Goal: Transaction & Acquisition: Book appointment/travel/reservation

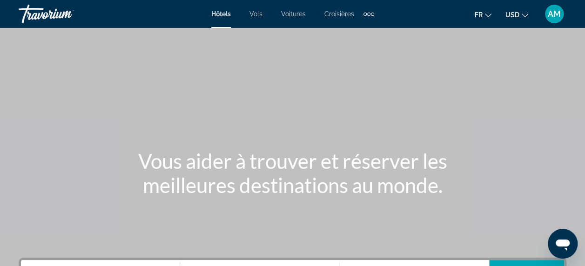
click at [512, 17] on span "USD" at bounding box center [512, 14] width 14 height 7
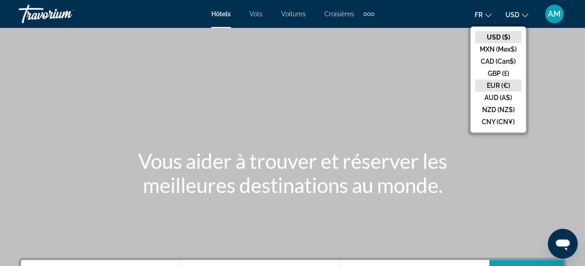
click at [511, 82] on button "EUR (€)" at bounding box center [498, 86] width 46 height 12
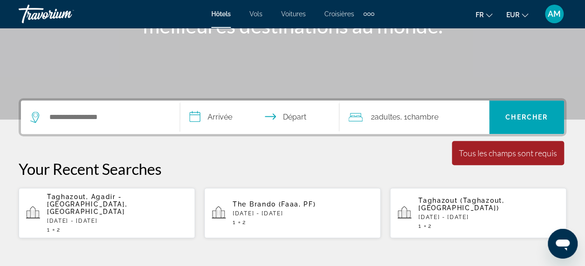
scroll to position [179, 0]
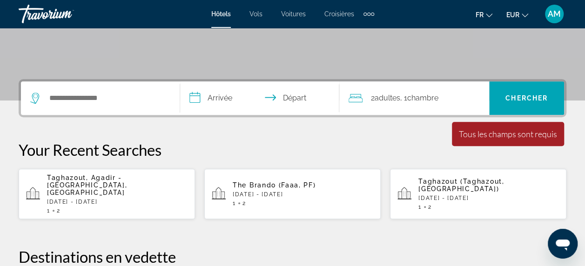
click at [127, 181] on span "Taghazout, Agadir - [GEOGRAPHIC_DATA], [GEOGRAPHIC_DATA]" at bounding box center [87, 185] width 80 height 22
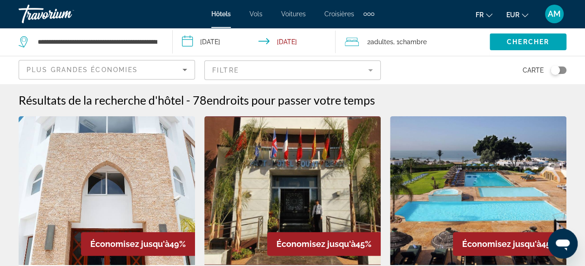
click at [299, 75] on mat-form-field "Filtre" at bounding box center [292, 70] width 176 height 20
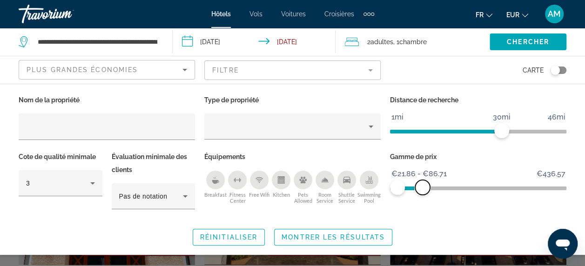
drag, startPoint x: 552, startPoint y: 186, endPoint x: 422, endPoint y: 192, distance: 129.9
click at [422, 192] on span "ngx-slider-max" at bounding box center [422, 187] width 15 height 15
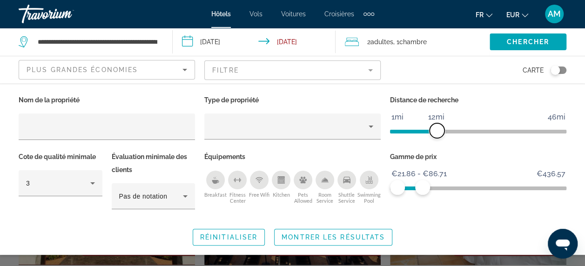
drag, startPoint x: 503, startPoint y: 126, endPoint x: 435, endPoint y: 124, distance: 67.5
click at [435, 124] on span "ngx-slider" at bounding box center [436, 130] width 15 height 15
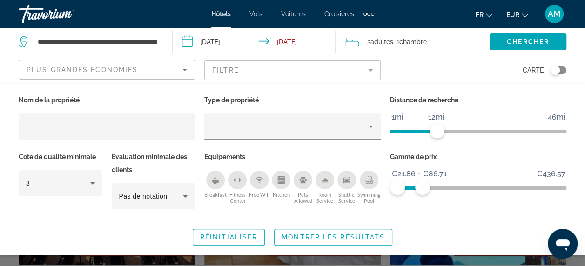
click at [367, 181] on icon "Swimming Pool" at bounding box center [368, 179] width 7 height 7
click at [216, 184] on div "Breakfast" at bounding box center [215, 180] width 19 height 19
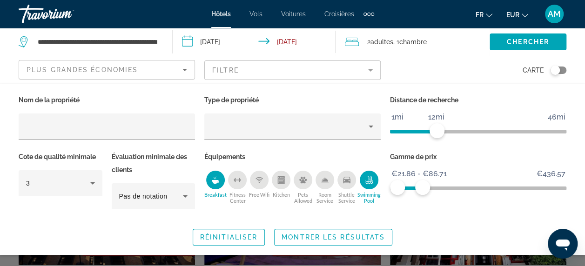
click at [239, 185] on div "Fitness Center" at bounding box center [237, 180] width 19 height 19
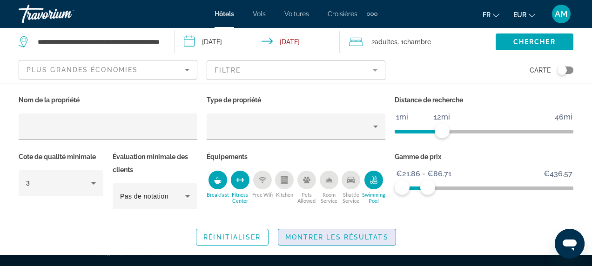
click at [318, 234] on span "Montrer les résultats" at bounding box center [336, 237] width 103 height 7
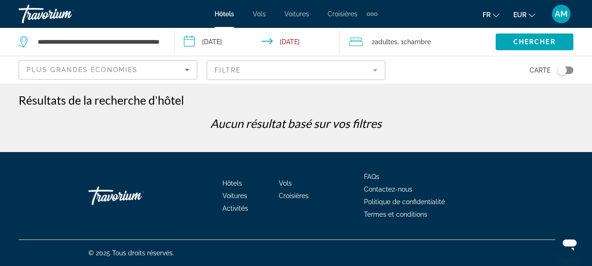
click at [375, 74] on mat-form-field "Filtre" at bounding box center [296, 70] width 179 height 20
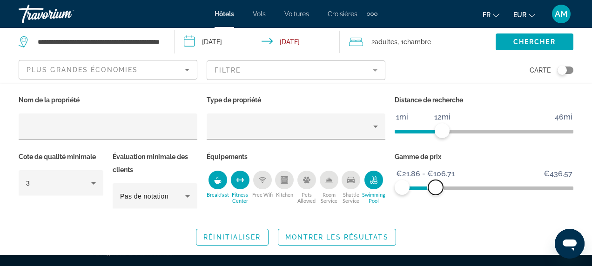
drag, startPoint x: 424, startPoint y: 188, endPoint x: 436, endPoint y: 190, distance: 11.4
click at [436, 190] on span "ngx-slider-max" at bounding box center [435, 187] width 15 height 15
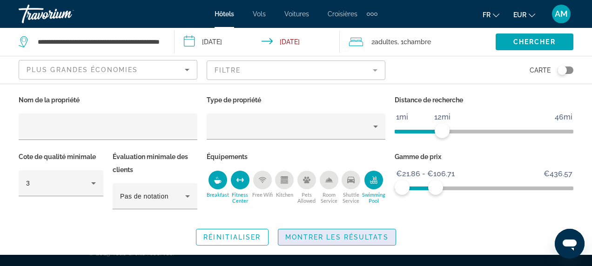
click at [349, 236] on span "Montrer les résultats" at bounding box center [336, 237] width 103 height 7
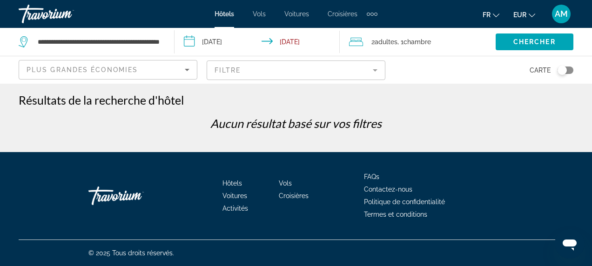
click at [374, 74] on mat-form-field "Filtre" at bounding box center [296, 70] width 179 height 20
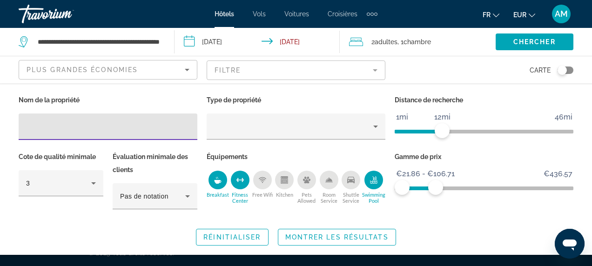
click at [220, 179] on icon "Breakfast" at bounding box center [217, 179] width 7 height 7
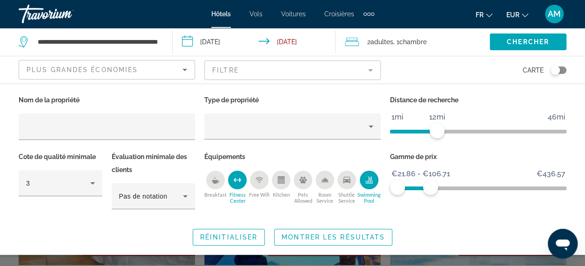
click at [236, 180] on rect "Fitness Center" at bounding box center [237, 180] width 3 height 0
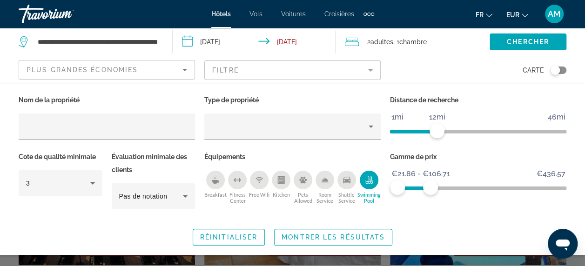
click at [369, 183] on div "Swimming Pool" at bounding box center [369, 180] width 19 height 19
click at [366, 185] on div "Swimming Pool" at bounding box center [369, 180] width 19 height 19
click at [350, 236] on span "Montrer les résultats" at bounding box center [333, 237] width 103 height 7
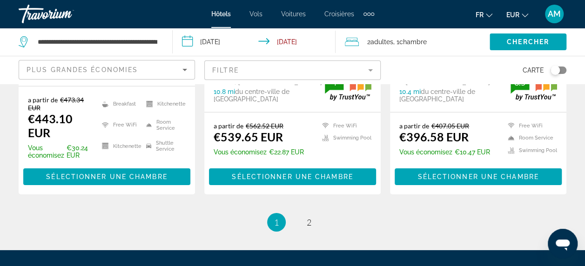
scroll to position [1392, 0]
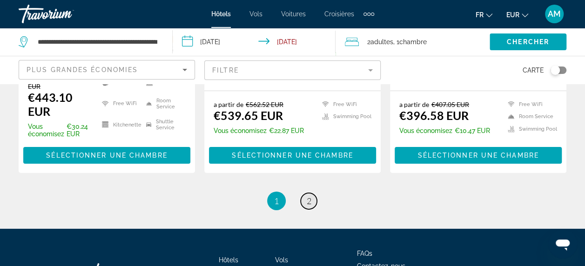
click at [309, 196] on span "2" at bounding box center [309, 201] width 5 height 10
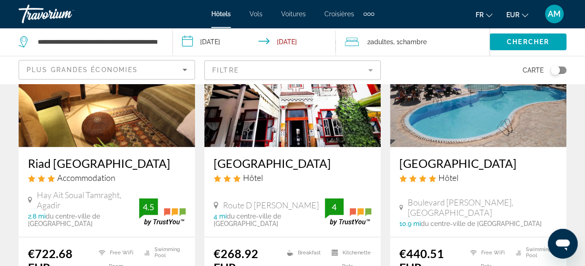
scroll to position [120, 0]
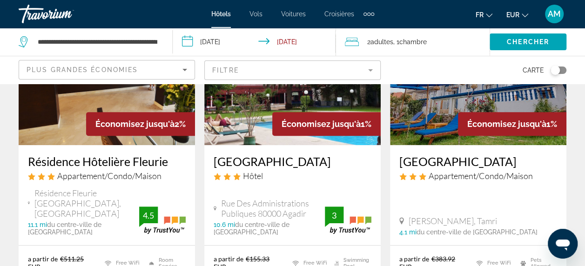
click at [557, 71] on div "Toggle map" at bounding box center [554, 70] width 9 height 9
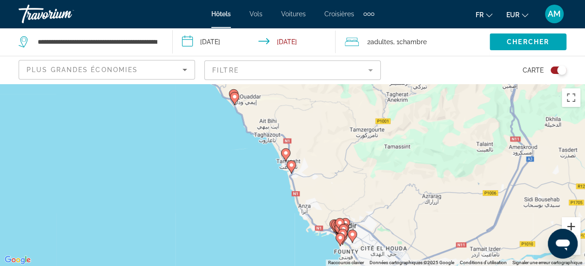
click at [572, 225] on button "Zoom avant" at bounding box center [571, 226] width 19 height 19
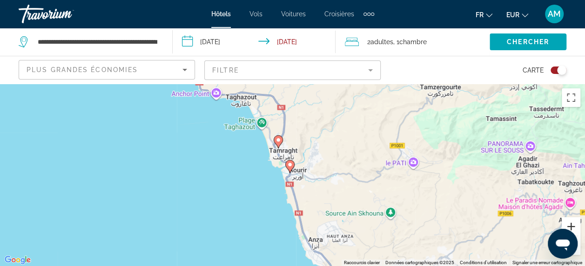
click at [572, 225] on button "Zoom avant" at bounding box center [571, 226] width 19 height 19
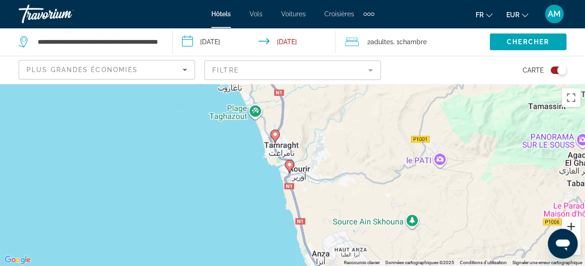
click at [572, 225] on button "Zoom avant" at bounding box center [571, 226] width 19 height 19
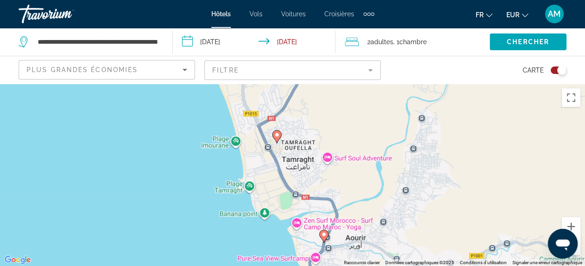
drag, startPoint x: 479, startPoint y: 213, endPoint x: 520, endPoint y: 284, distance: 81.7
click at [520, 266] on html "**********" at bounding box center [292, 133] width 585 height 266
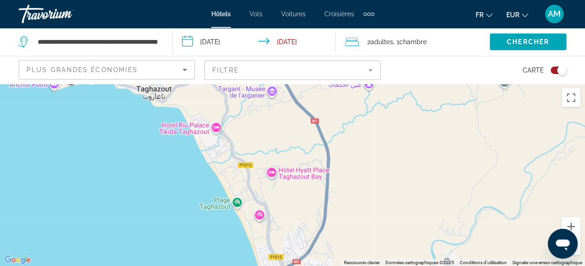
drag, startPoint x: 372, startPoint y: 132, endPoint x: 397, endPoint y: 285, distance: 154.7
click at [397, 266] on html "**********" at bounding box center [292, 133] width 585 height 266
click at [216, 129] on div "Pour activer le glissement avec le clavier, appuyez sur Alt+Entrée. Une fois ce…" at bounding box center [292, 175] width 585 height 182
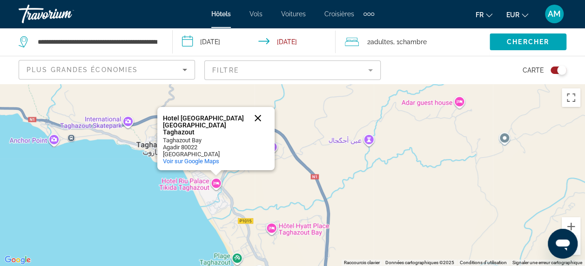
click at [258, 123] on button "Fermer" at bounding box center [258, 118] width 22 height 22
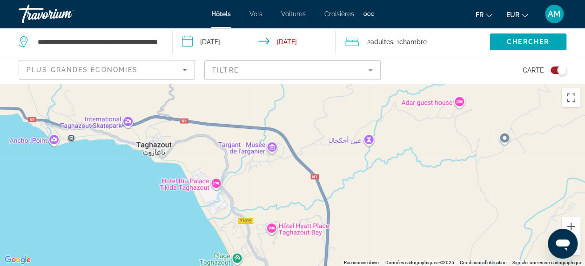
click at [272, 230] on div "Main content" at bounding box center [292, 175] width 585 height 182
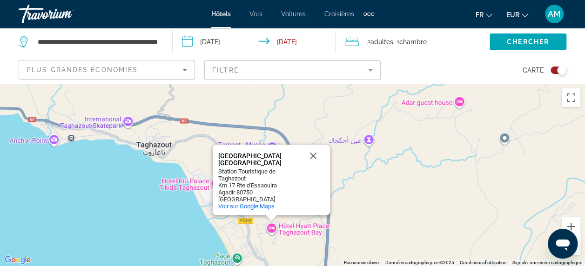
click at [243, 240] on div "[GEOGRAPHIC_DATA] [GEOGRAPHIC_DATA] [GEOGRAPHIC_DATA] [GEOGRAPHIC_DATA] Tourist…" at bounding box center [292, 175] width 585 height 182
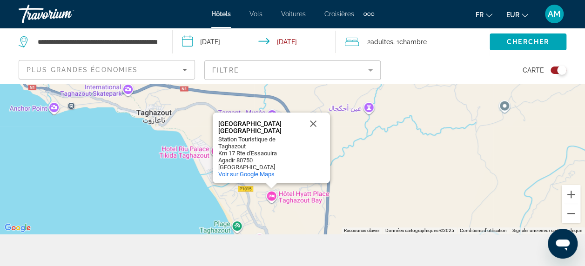
scroll to position [74, 0]
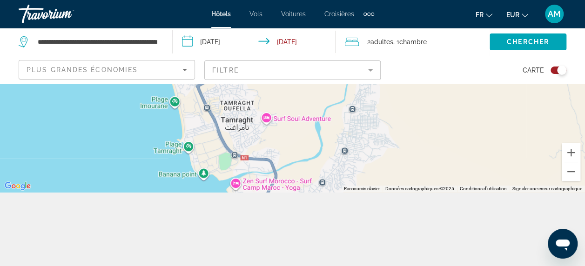
drag, startPoint x: 489, startPoint y: 117, endPoint x: 404, endPoint y: -48, distance: 186.0
click at [404, 0] on html "**********" at bounding box center [292, 59] width 585 height 266
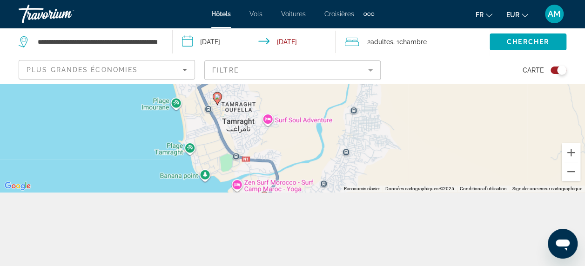
drag, startPoint x: 327, startPoint y: 132, endPoint x: 333, endPoint y: 137, distance: 7.9
click at [333, 137] on div "Pour activer le glissement avec le clavier, appuyez sur Alt+Entrée. Une fois ce…" at bounding box center [292, 101] width 585 height 182
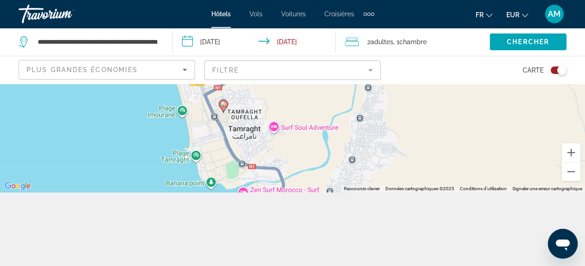
click at [222, 106] on image "Main content" at bounding box center [224, 104] width 6 height 6
